Goal: Transaction & Acquisition: Purchase product/service

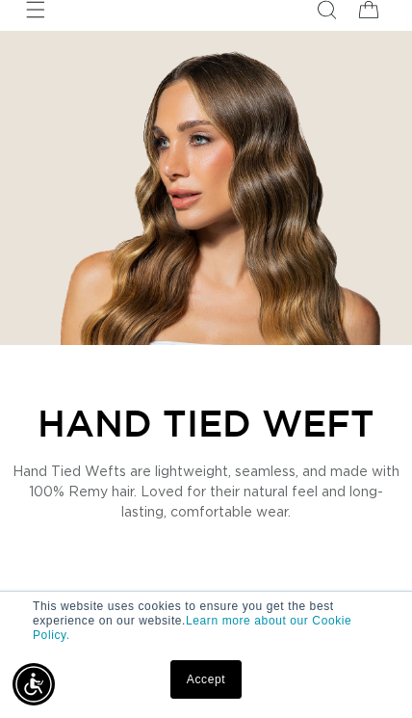
scroll to position [264, 0]
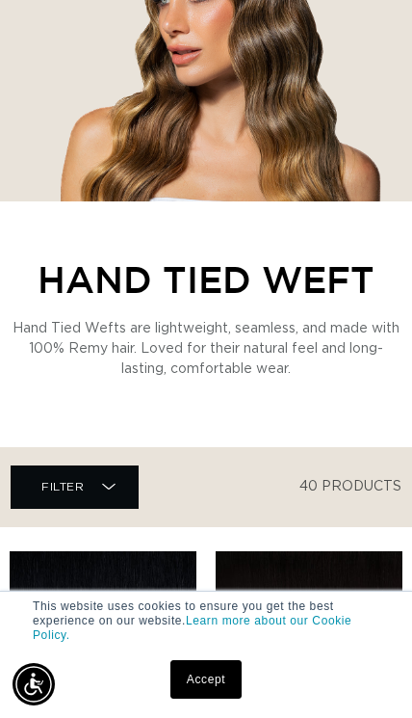
click at [102, 487] on icon at bounding box center [108, 486] width 13 height 19
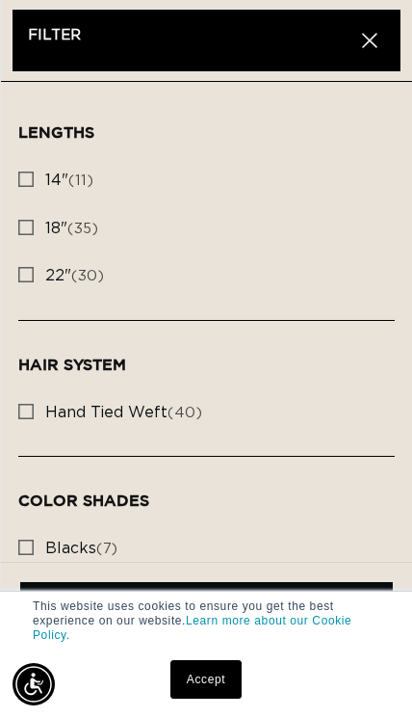
scroll to position [0, 0]
click at [42, 271] on label "22" (30) 22" (30 products)" at bounding box center [206, 276] width 377 height 48
click at [34, 271] on input "22" (30) 22" (30 products)" at bounding box center [25, 269] width 15 height 15
checkbox input "true"
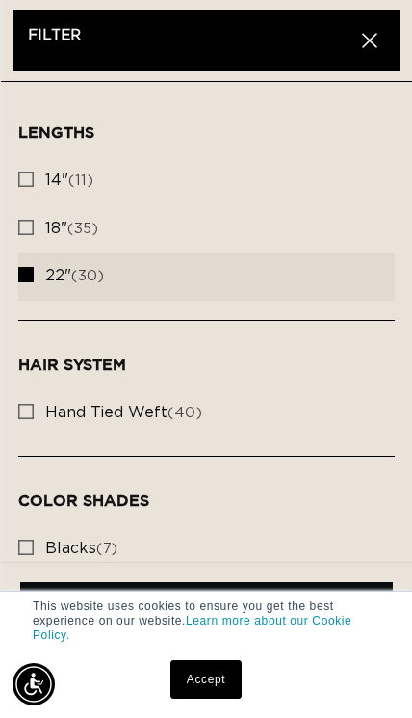
scroll to position [0, 306]
click at [29, 410] on rect at bounding box center [25, 411] width 13 height 13
click at [29, 410] on input "hand tied weft (40) hand tied weft (40 products)" at bounding box center [25, 406] width 15 height 15
checkbox input "true"
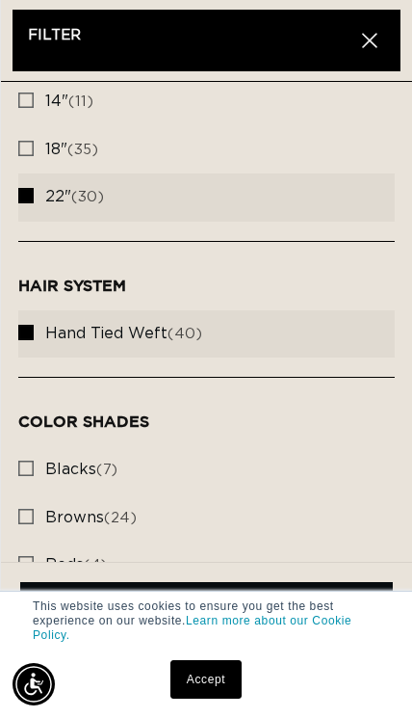
scroll to position [128, 0]
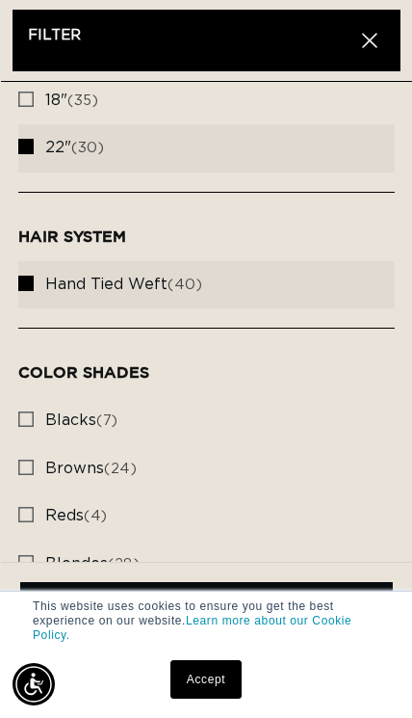
click at [24, 465] on rect at bounding box center [25, 466] width 13 height 13
click at [24, 465] on input "browns (24) browns (24 products)" at bounding box center [25, 462] width 15 height 15
checkbox input "true"
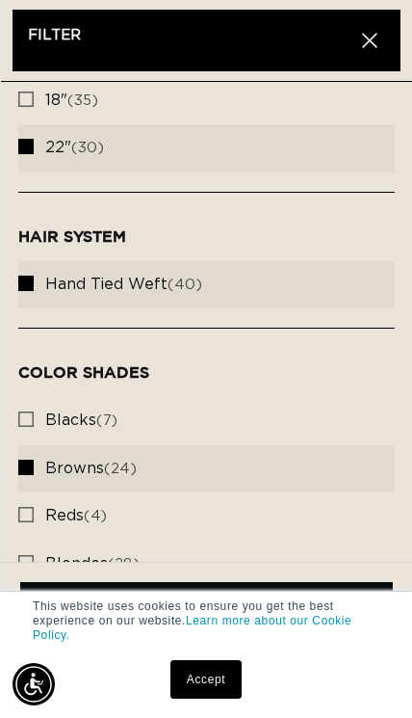
click at [18, 407] on input "blacks (7) blacks (7 products)" at bounding box center [25, 413] width 15 height 15
checkbox input "true"
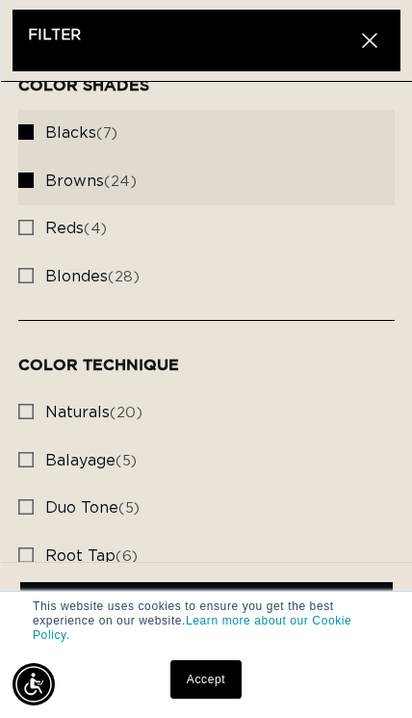
click at [30, 447] on input "balayage (5) balayage (5 products)" at bounding box center [25, 454] width 15 height 15
checkbox input "true"
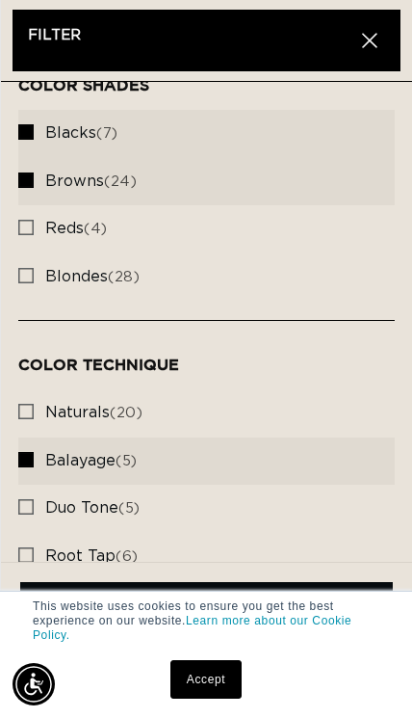
click at [74, 394] on label "naturals (20) naturals (20 products)" at bounding box center [206, 413] width 377 height 48
click at [34, 399] on input "naturals (20) naturals (20 products)" at bounding box center [25, 406] width 15 height 15
checkbox input "true"
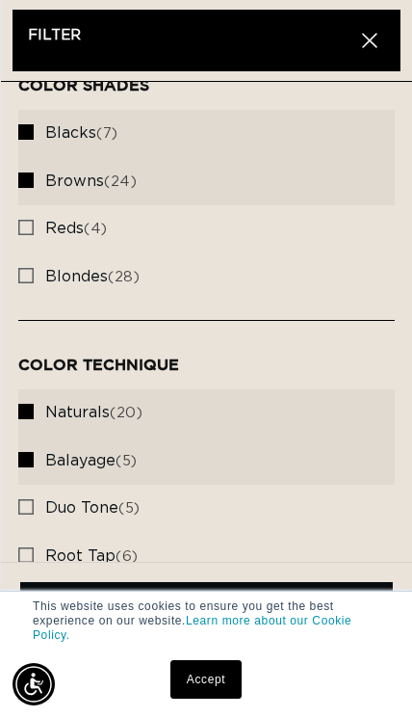
click at [225, 698] on link "Accept" at bounding box center [205, 679] width 71 height 39
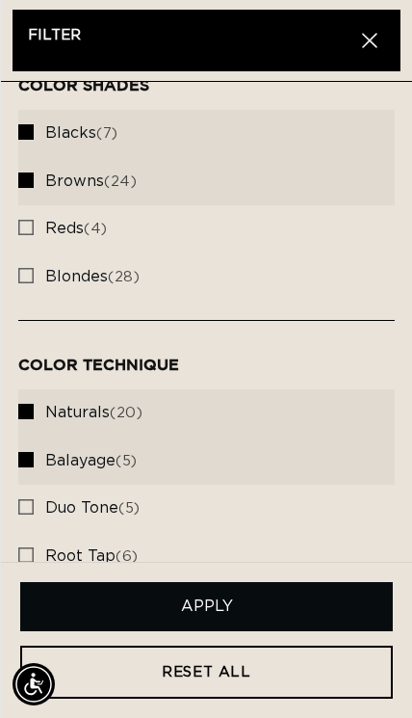
click at [269, 631] on button "Apply" at bounding box center [206, 606] width 373 height 49
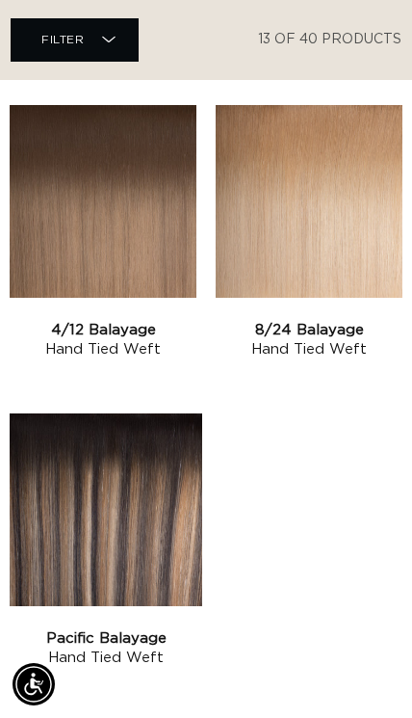
click at [164, 629] on link "Pacific Balayage Hand Tied Weft" at bounding box center [106, 648] width 193 height 39
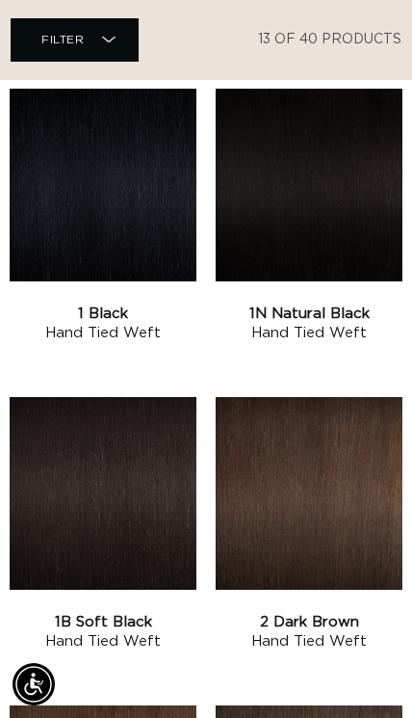
click at [296, 617] on link "2 Dark Brown Hand Tied Weft" at bounding box center [309, 632] width 187 height 39
click at [65, 613] on link "1B Soft Black Hand Tied Weft" at bounding box center [103, 632] width 187 height 39
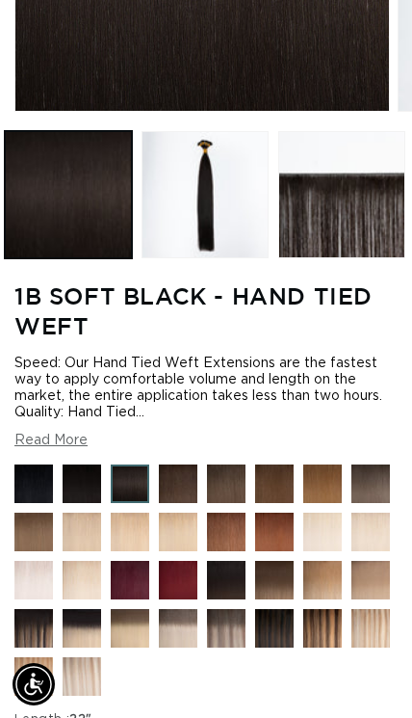
scroll to position [0, 724]
click at [60, 449] on button "Read More" at bounding box center [50, 440] width 73 height 16
